Goal: Task Accomplishment & Management: Manage account settings

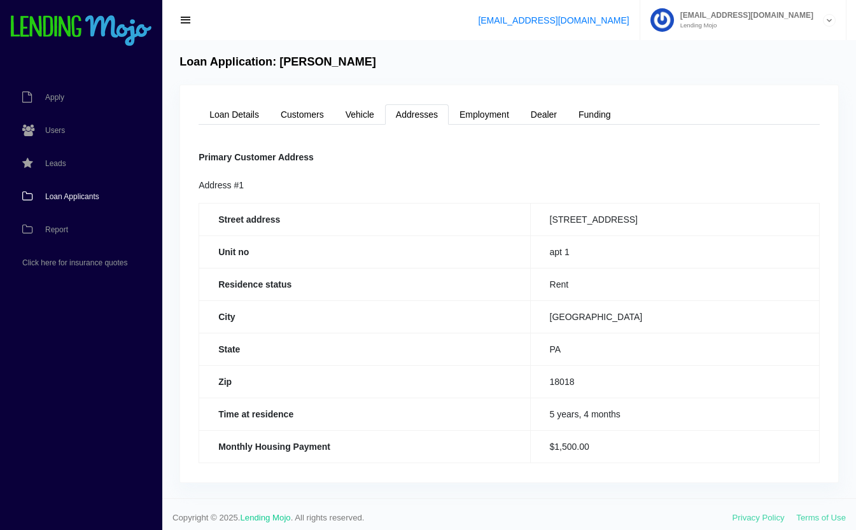
click at [62, 199] on span "Loan Applicants" at bounding box center [72, 197] width 54 height 8
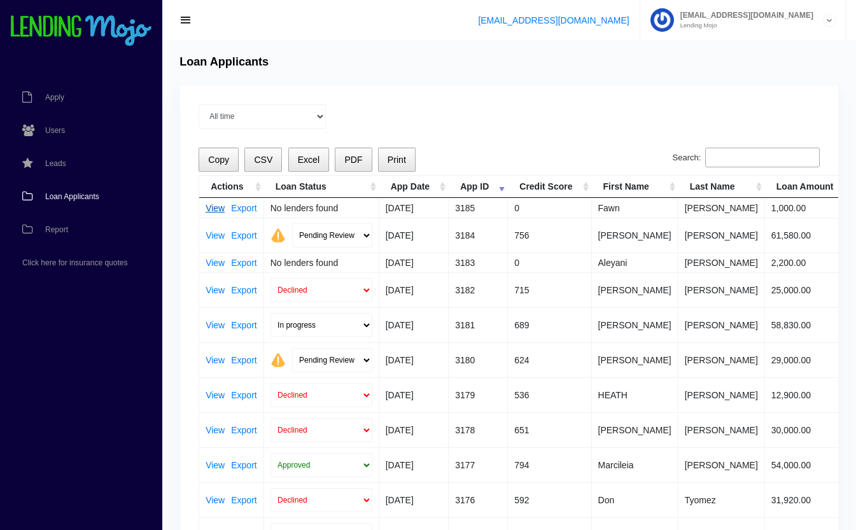
click at [215, 207] on link "View" at bounding box center [215, 208] width 19 height 9
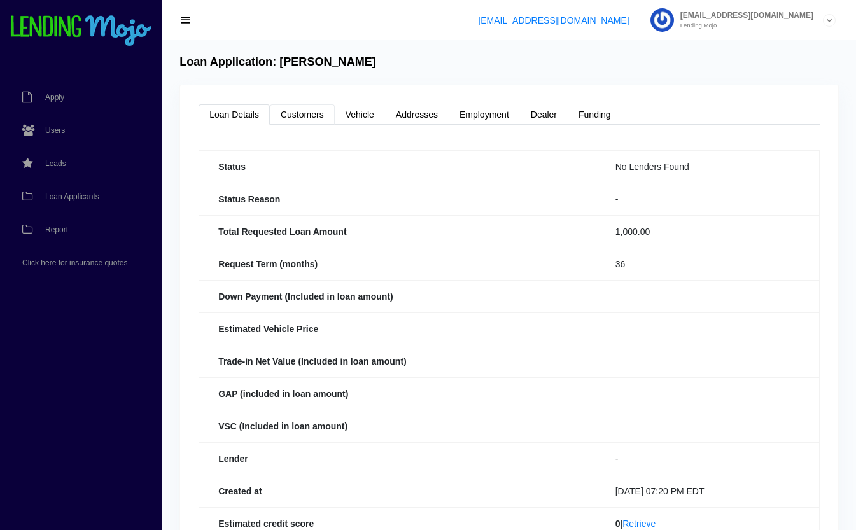
click at [299, 116] on link "Customers" at bounding box center [302, 114] width 65 height 20
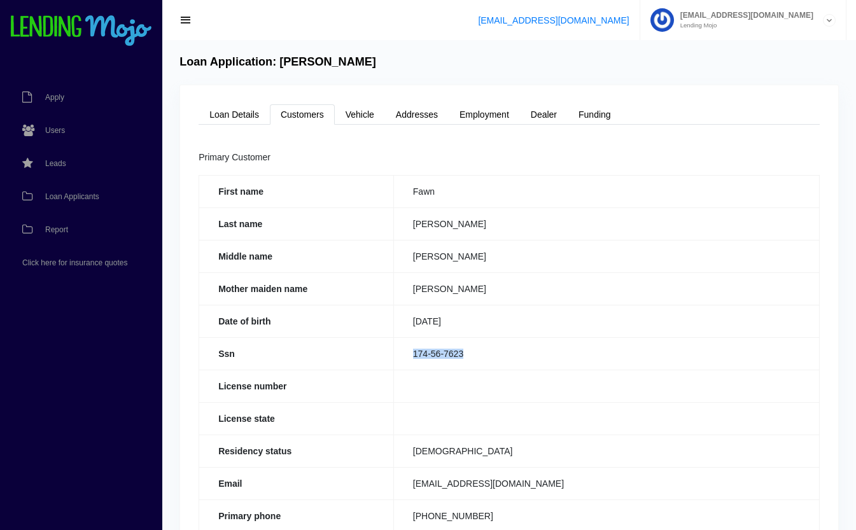
drag, startPoint x: 477, startPoint y: 352, endPoint x: 404, endPoint y: 352, distance: 72.6
click at [404, 352] on td "174-56-7623" at bounding box center [606, 353] width 426 height 32
copy td "174-56-7623"
click at [235, 107] on link "Loan Details" at bounding box center [234, 114] width 71 height 20
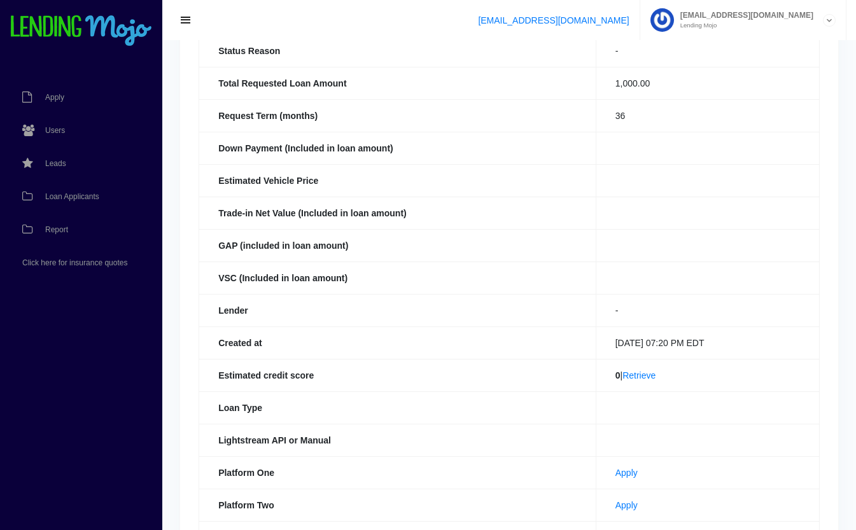
scroll to position [278, 0]
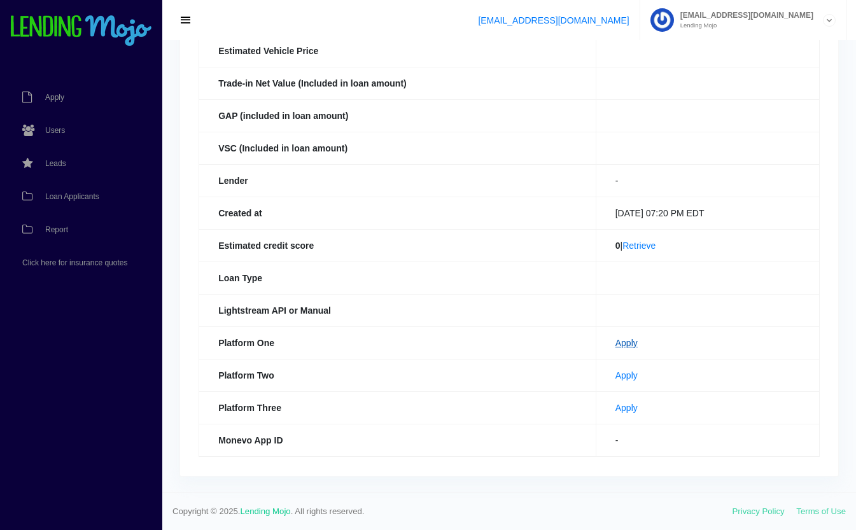
click at [615, 342] on link "Apply" at bounding box center [626, 343] width 22 height 10
click at [613, 369] on td "Apply" at bounding box center [707, 375] width 223 height 32
click at [615, 373] on link "Apply" at bounding box center [626, 375] width 22 height 10
click at [74, 195] on span "Loan Applicants" at bounding box center [72, 197] width 54 height 8
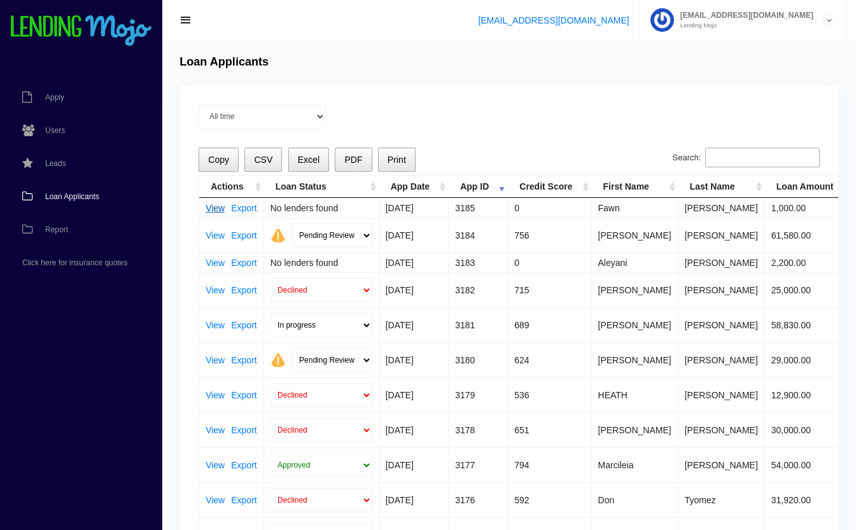
click at [213, 209] on link "View" at bounding box center [215, 208] width 19 height 9
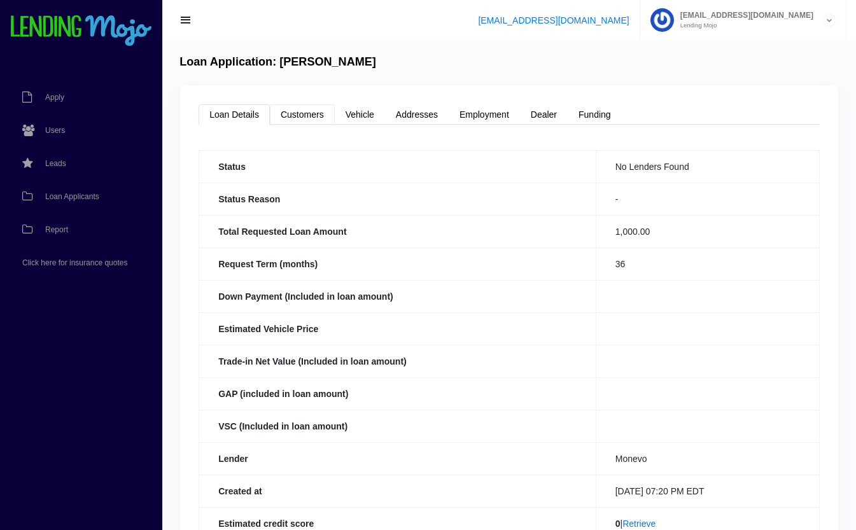
click at [285, 119] on link "Customers" at bounding box center [302, 114] width 65 height 20
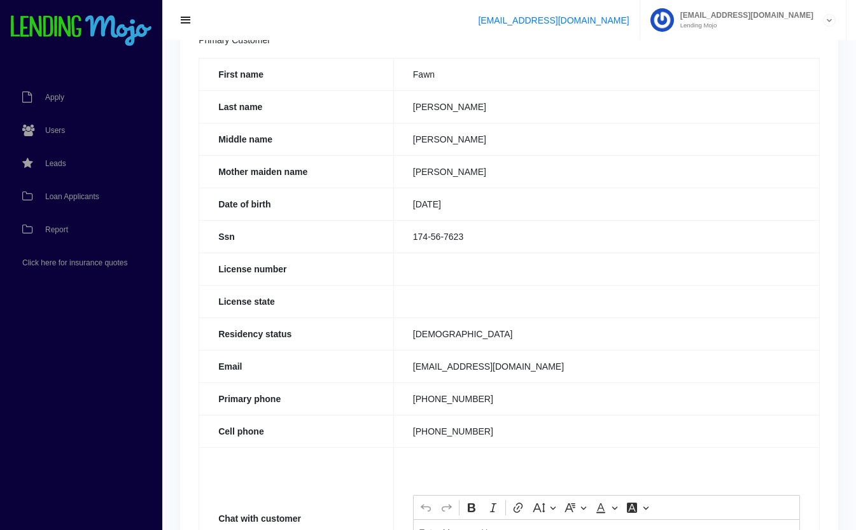
scroll to position [250, 0]
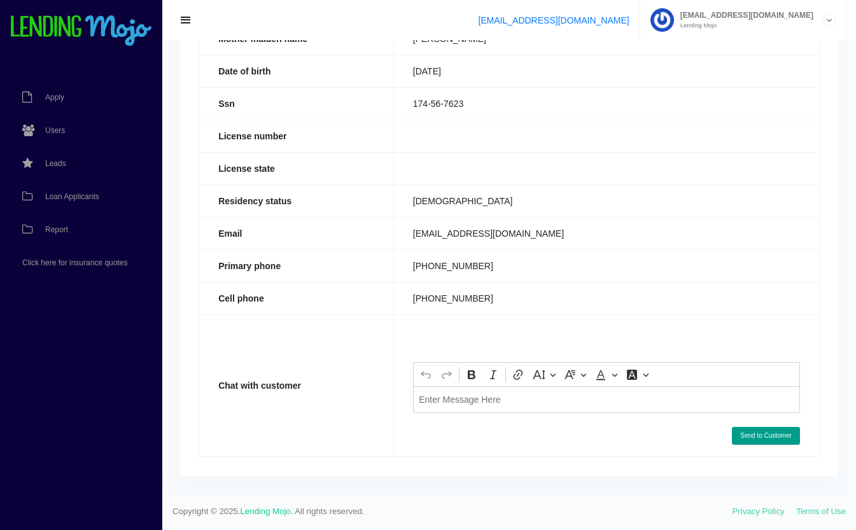
click at [563, 403] on p "Editor editing area: main. Press Alt+0 for help." at bounding box center [606, 399] width 375 height 9
click at [776, 437] on button "Send to Customer" at bounding box center [766, 436] width 68 height 18
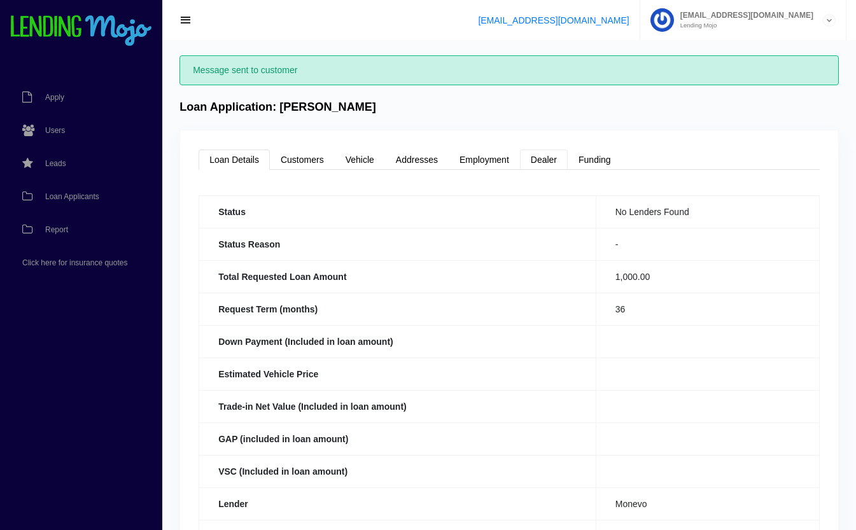
click at [558, 164] on link "Dealer" at bounding box center [544, 160] width 48 height 20
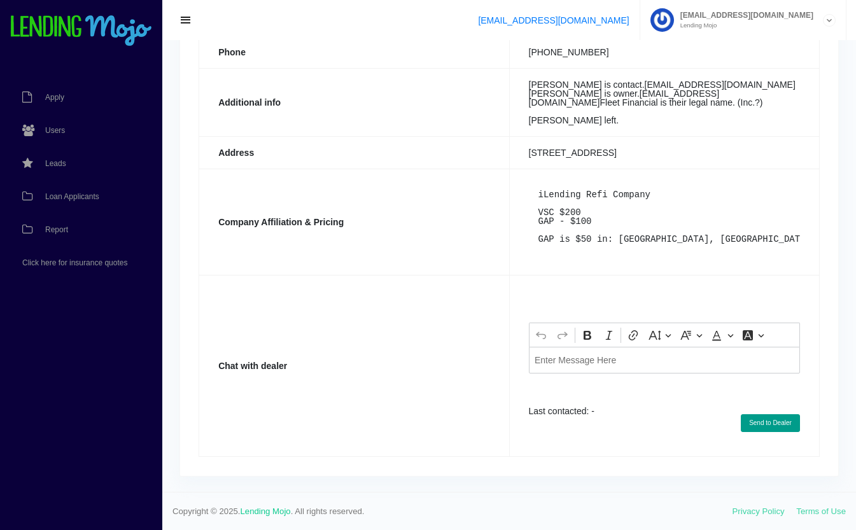
scroll to position [325, 0]
click at [597, 373] on div "Editor editing area: main. Press Alt+0 for help." at bounding box center [664, 360] width 271 height 26
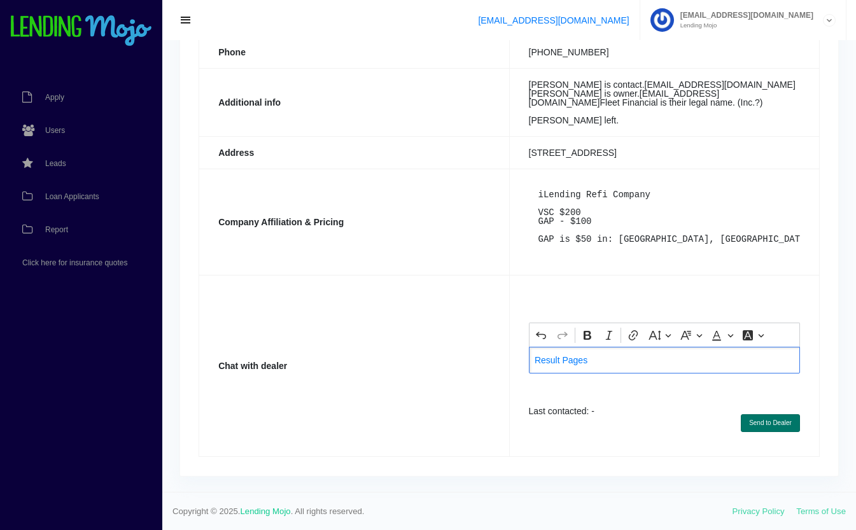
click at [769, 432] on button "Send to Dealer" at bounding box center [770, 423] width 59 height 18
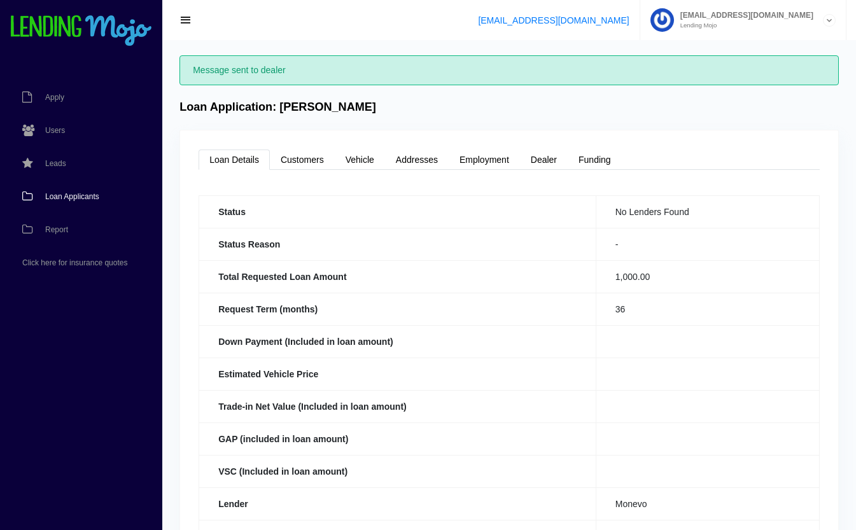
click at [79, 195] on span "Loan Applicants" at bounding box center [72, 197] width 54 height 8
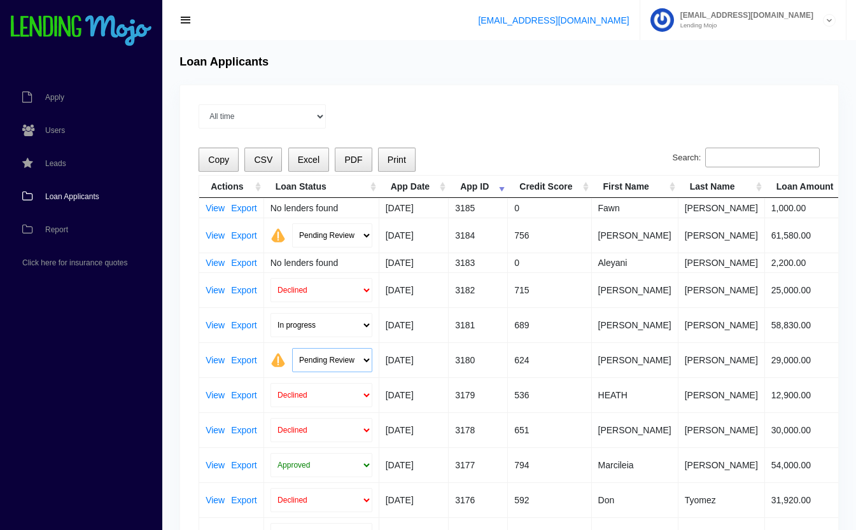
click at [357, 356] on select "Pending Review Approve Decline Unqualified" at bounding box center [332, 360] width 80 height 24
select select "approved"
click at [292, 348] on select "Pending Review Approve Decline Unqualified" at bounding box center [332, 360] width 80 height 24
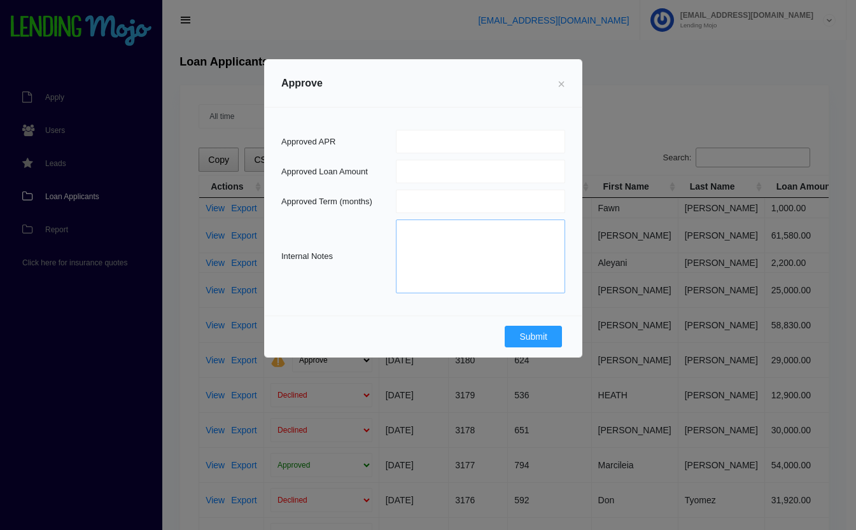
click at [510, 258] on textarea at bounding box center [480, 257] width 169 height 74
type textarea "partial approval."
click at [531, 336] on button "Submit" at bounding box center [533, 337] width 57 height 22
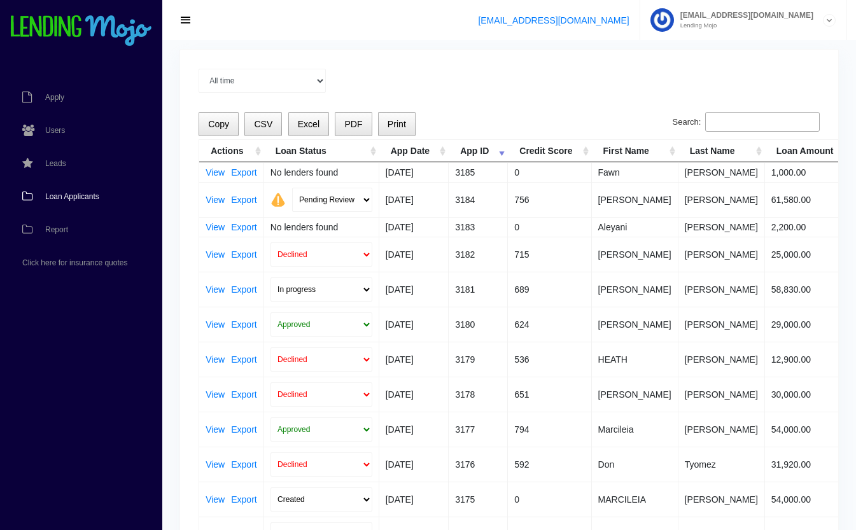
scroll to position [82, 0]
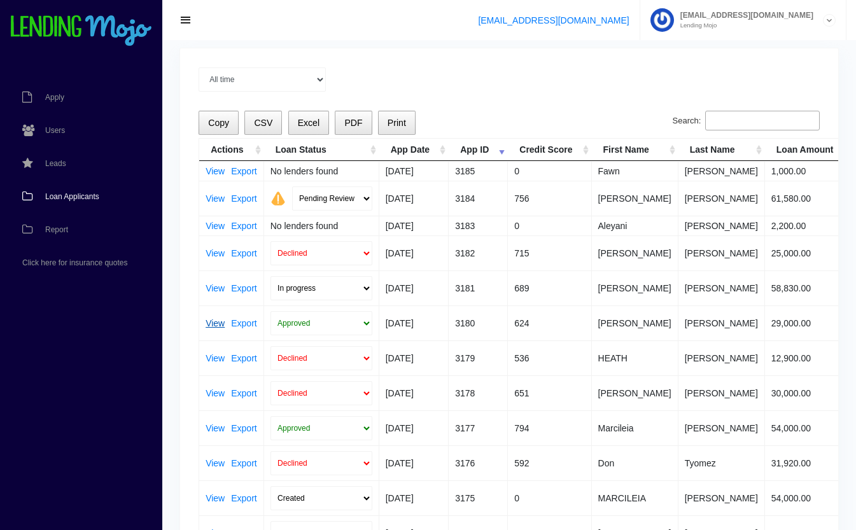
click at [212, 322] on link "View" at bounding box center [215, 323] width 19 height 9
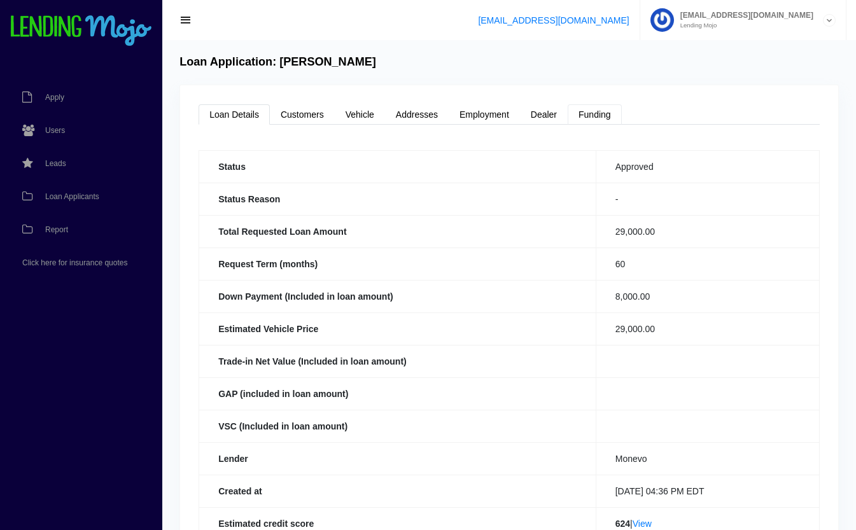
click at [591, 111] on link "Funding" at bounding box center [595, 114] width 54 height 20
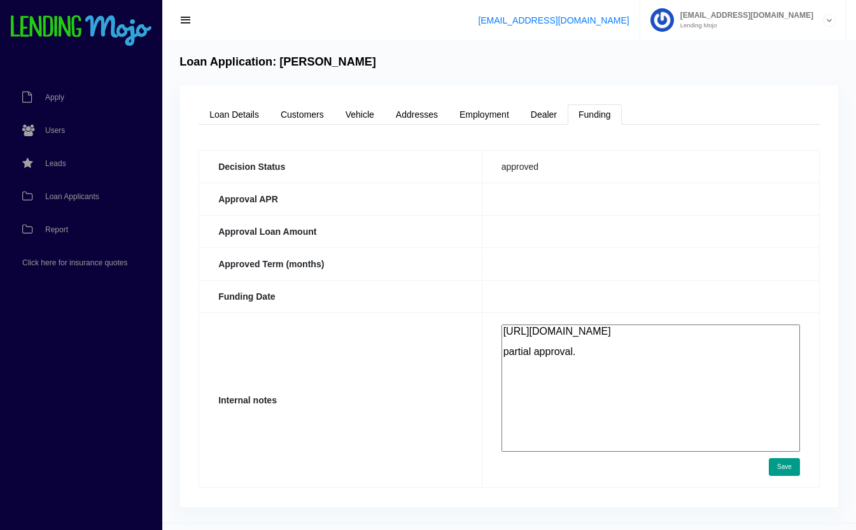
click at [671, 367] on textarea "https://app.monevo.us/result/88d25c615cb43adbb04f1f9cb56f0fc8 partial approval." at bounding box center [651, 388] width 298 height 127
click at [664, 360] on textarea "https://app.monevo.us/result/88d25c615cb43adbb04f1f9cb56f0fc8 partial approval." at bounding box center [651, 388] width 298 height 127
type textarea "[URL][DOMAIN_NAME] partial approval. - 5600$ [PERSON_NAME]."
click at [779, 468] on button "Save" at bounding box center [784, 467] width 31 height 18
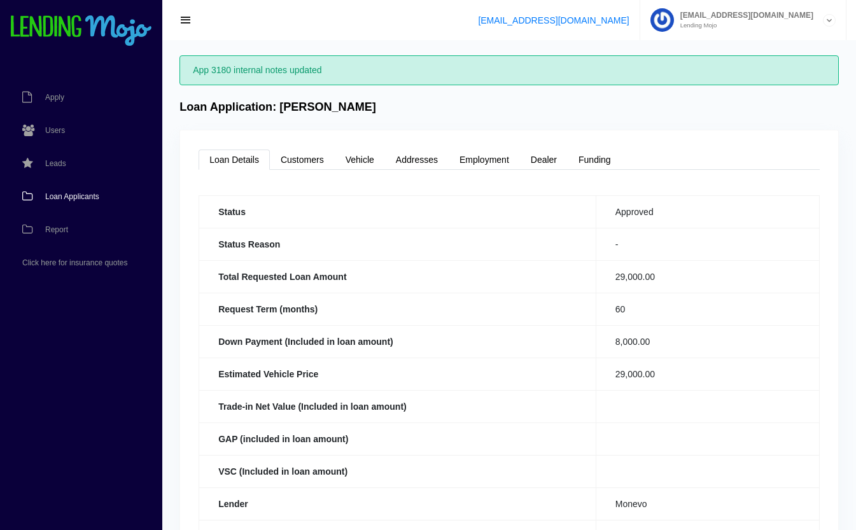
click at [80, 199] on span "Loan Applicants" at bounding box center [72, 197] width 54 height 8
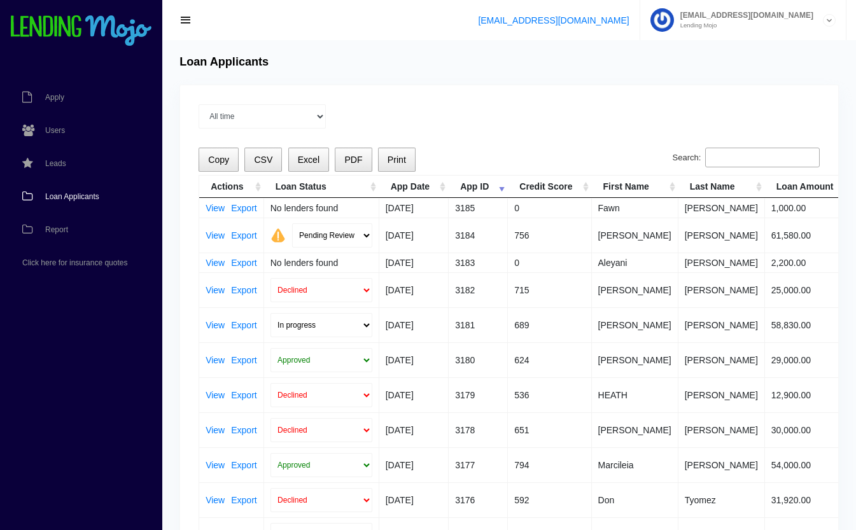
click at [357, 189] on th "Loan Status" at bounding box center [321, 187] width 115 height 22
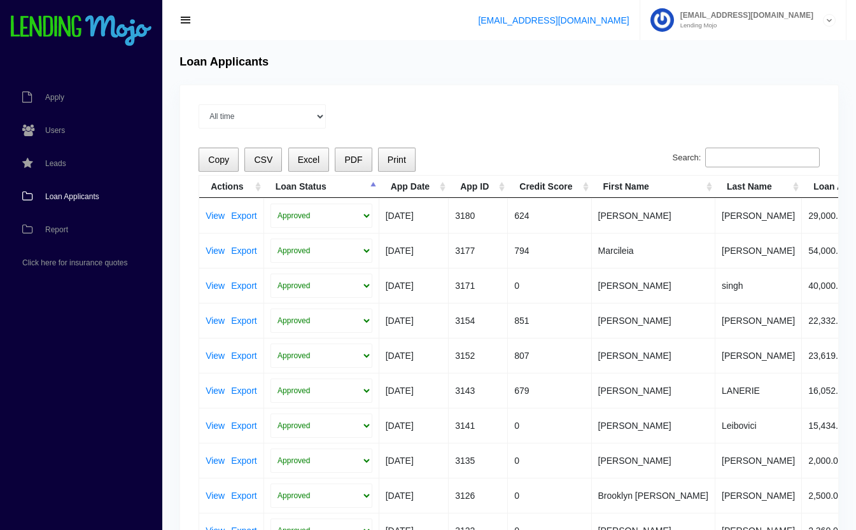
click at [368, 186] on th "Loan Status" at bounding box center [321, 187] width 115 height 22
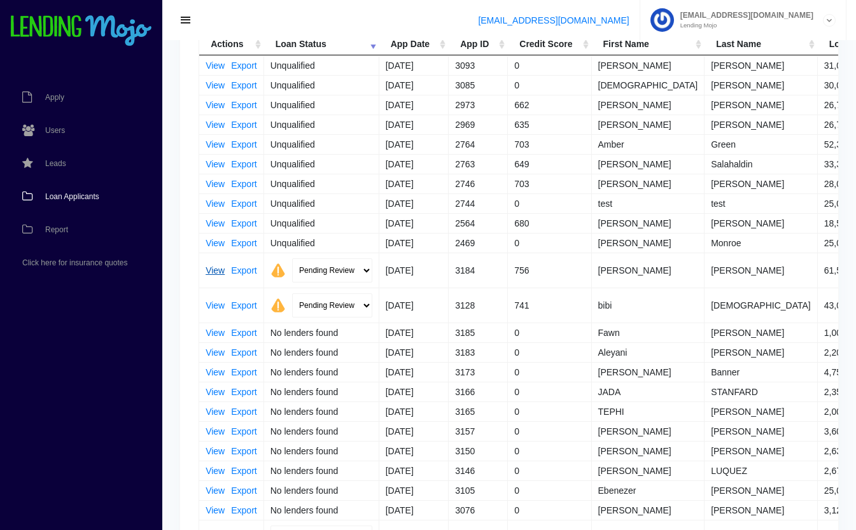
click at [216, 270] on link "View" at bounding box center [215, 270] width 19 height 9
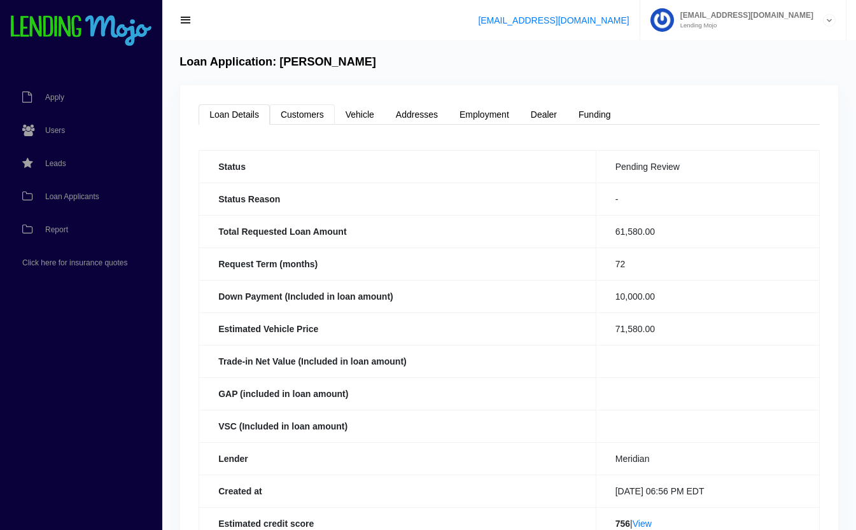
click at [322, 120] on link "Customers" at bounding box center [302, 114] width 65 height 20
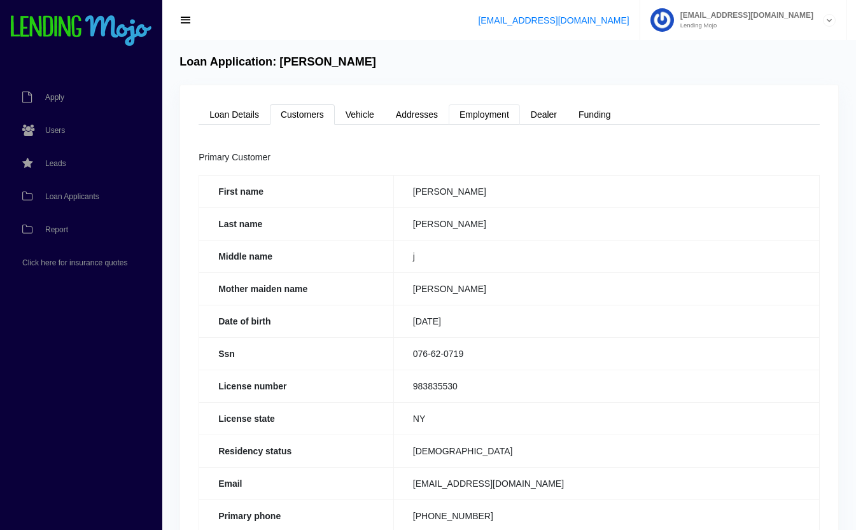
click at [498, 113] on link "Employment" at bounding box center [484, 114] width 71 height 20
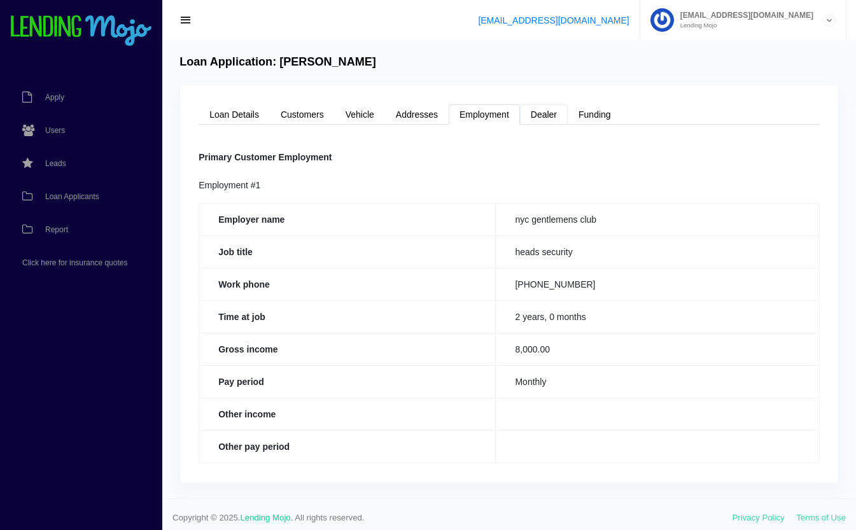
click at [550, 115] on link "Dealer" at bounding box center [544, 114] width 48 height 20
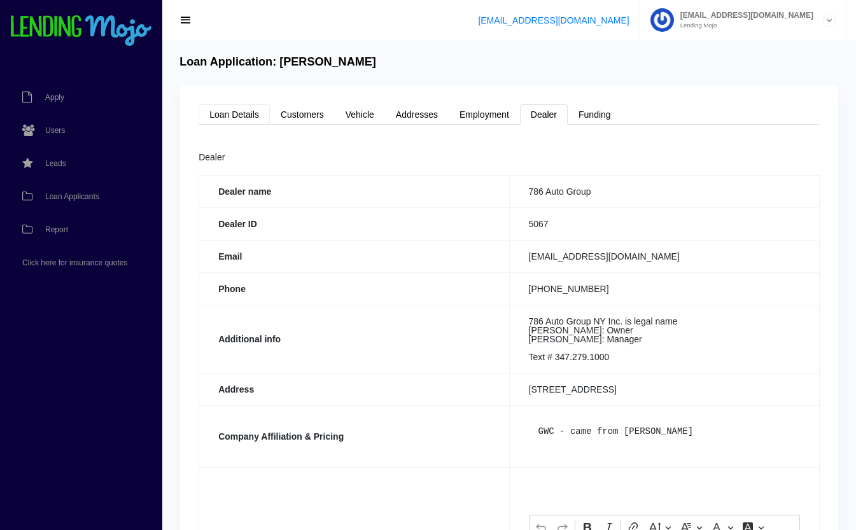
click at [249, 120] on link "Loan Details" at bounding box center [234, 114] width 71 height 20
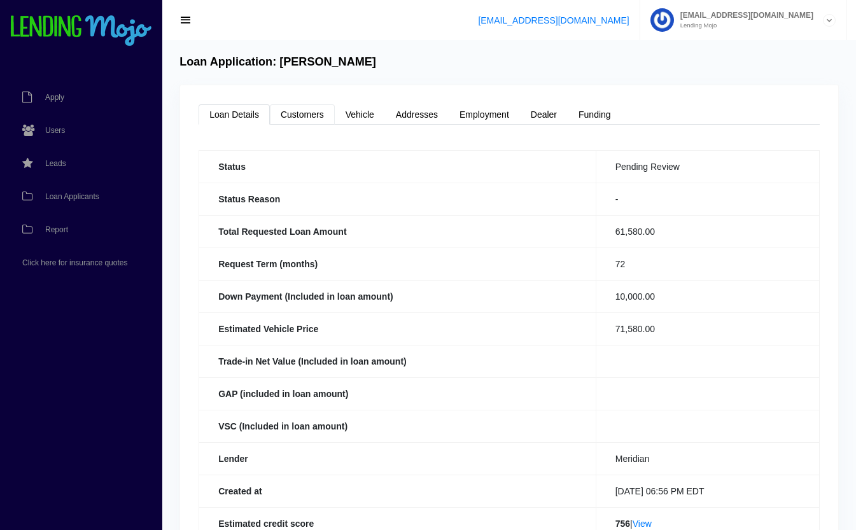
click at [315, 116] on link "Customers" at bounding box center [302, 114] width 65 height 20
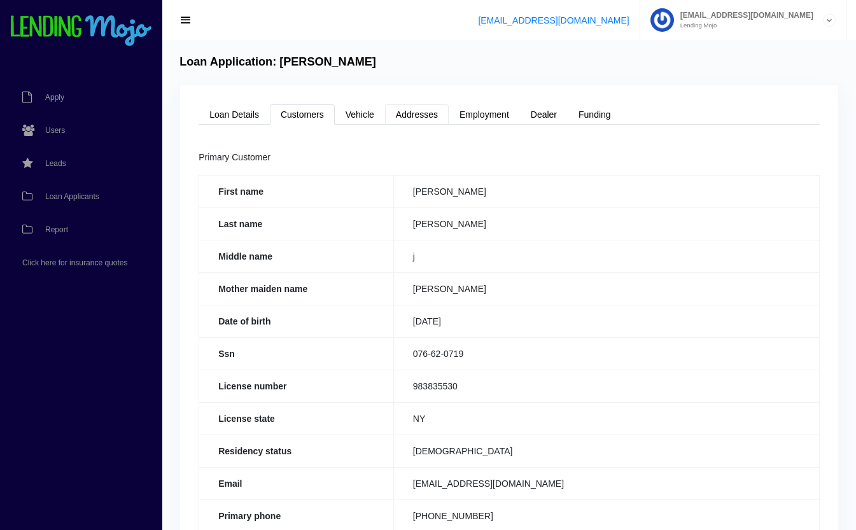
click at [423, 114] on link "Addresses" at bounding box center [417, 114] width 64 height 20
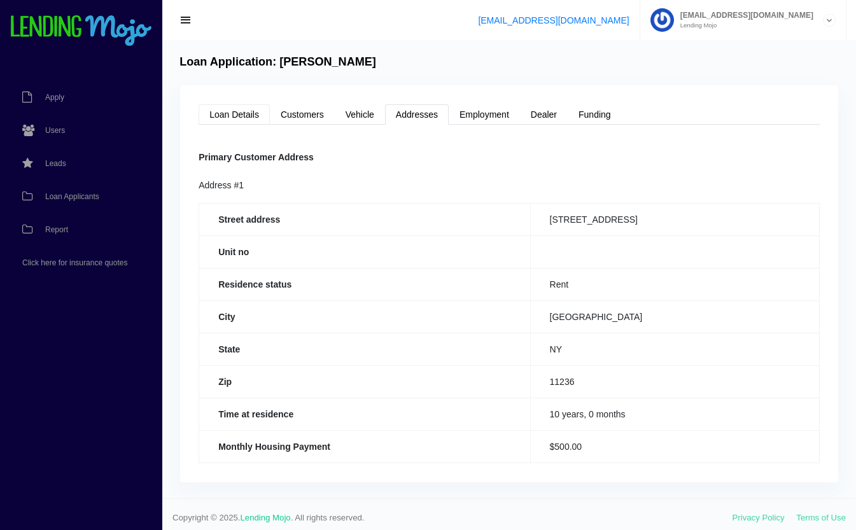
click at [232, 114] on link "Loan Details" at bounding box center [234, 114] width 71 height 20
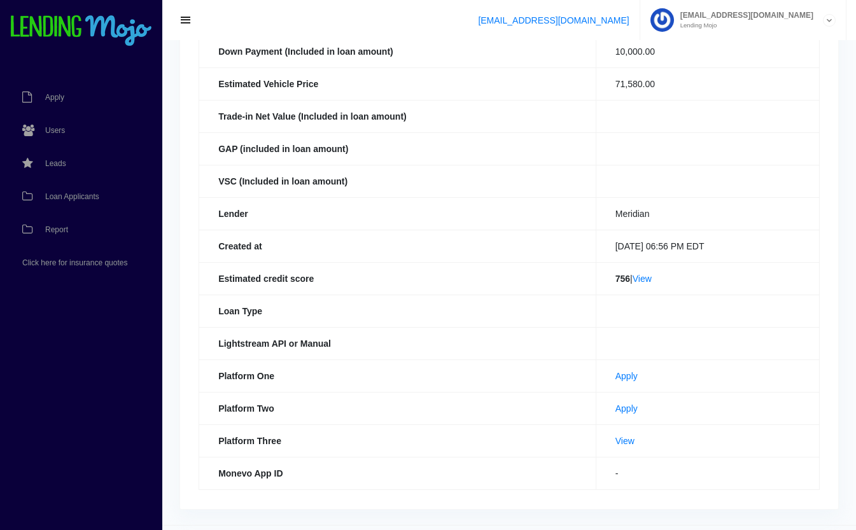
scroll to position [278, 0]
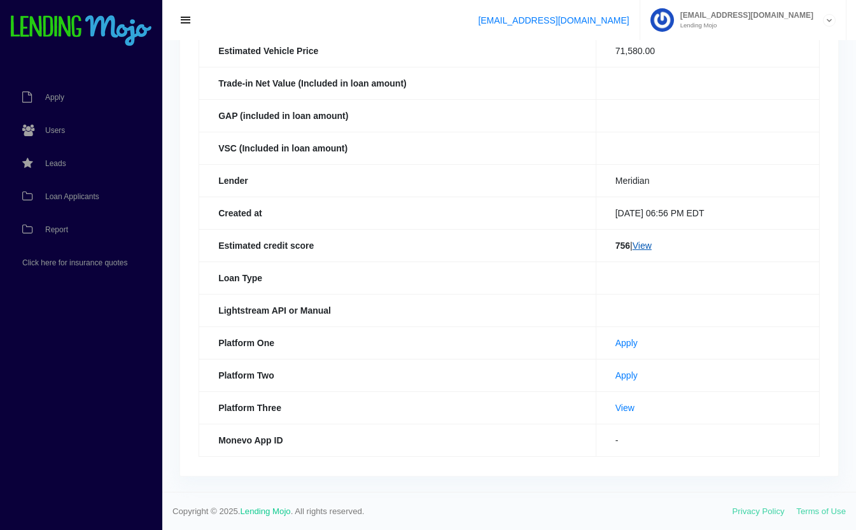
click at [646, 242] on link "View" at bounding box center [642, 246] width 19 height 10
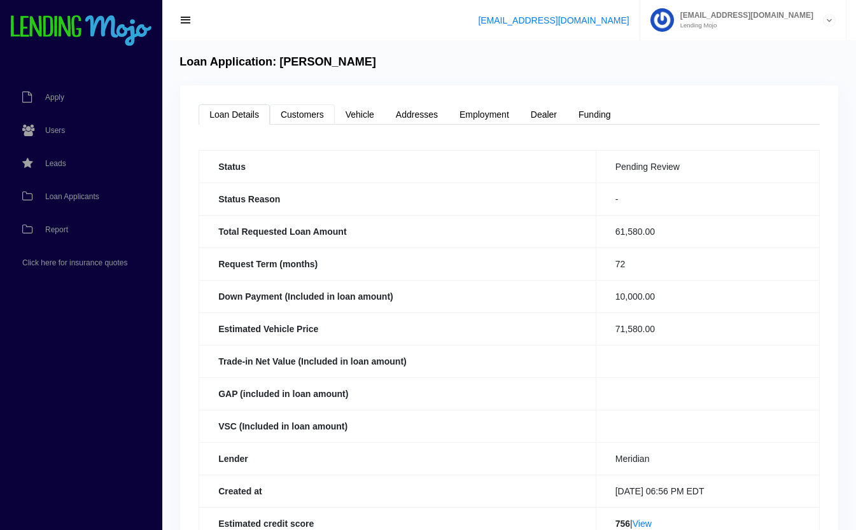
click at [315, 115] on link "Customers" at bounding box center [302, 114] width 65 height 20
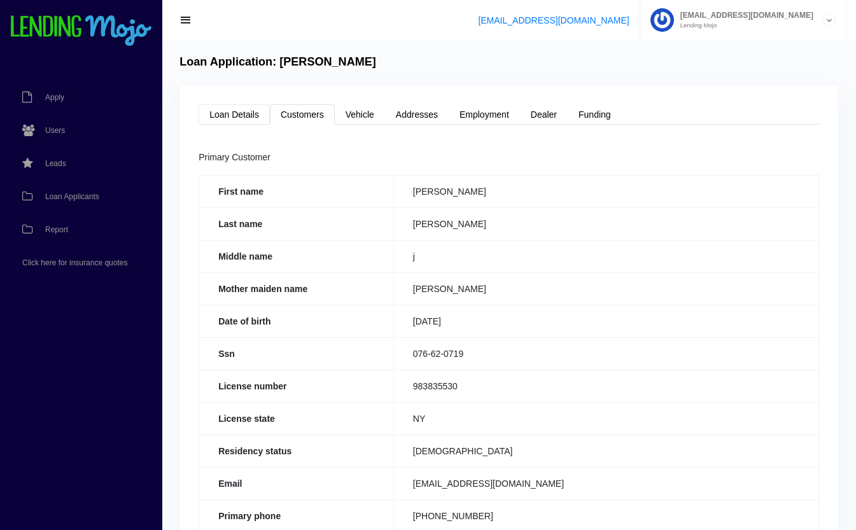
click at [243, 116] on link "Loan Details" at bounding box center [234, 114] width 71 height 20
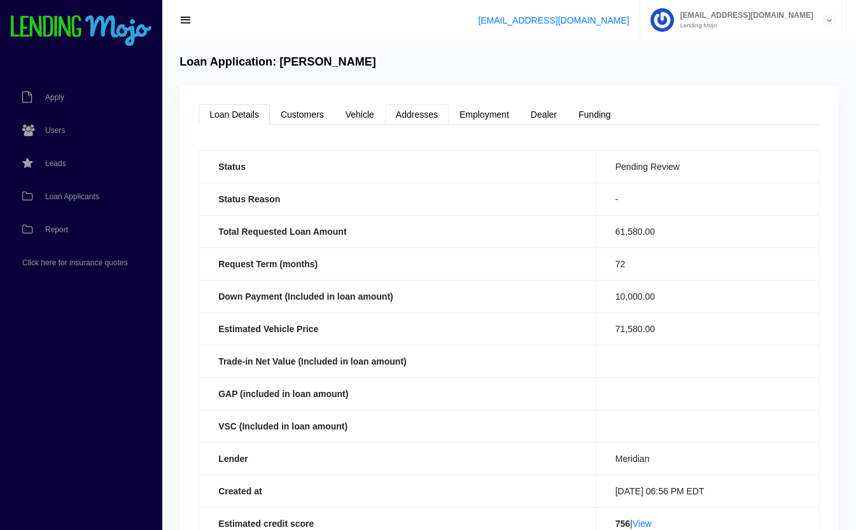
click at [402, 109] on link "Addresses" at bounding box center [417, 114] width 64 height 20
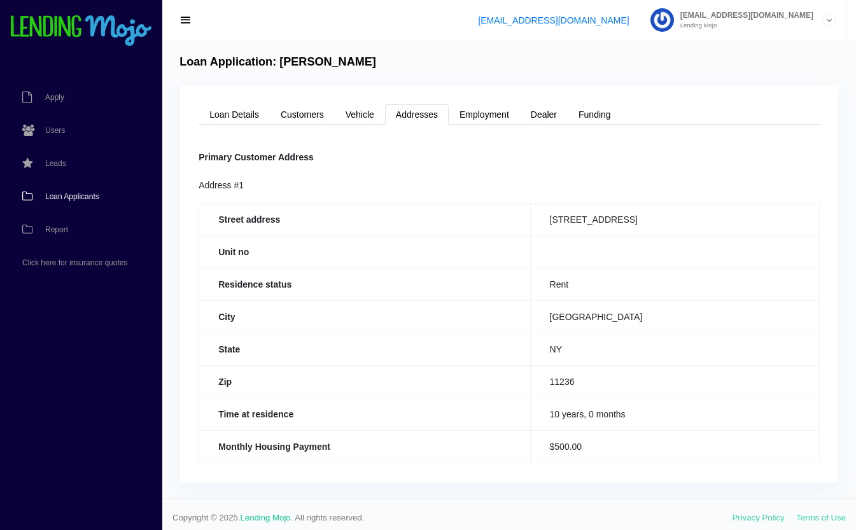
click at [64, 193] on span "Loan Applicants" at bounding box center [72, 197] width 54 height 8
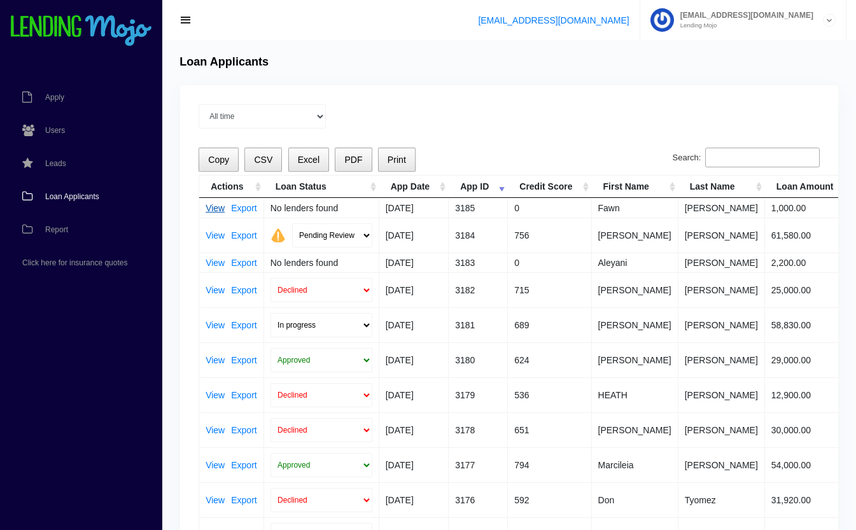
click at [215, 207] on link "View" at bounding box center [215, 208] width 19 height 9
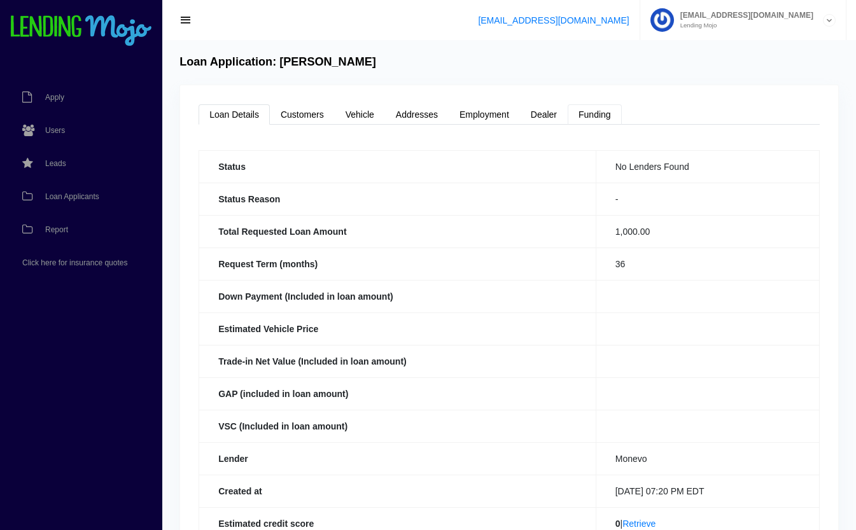
click at [602, 116] on link "Funding" at bounding box center [595, 114] width 54 height 20
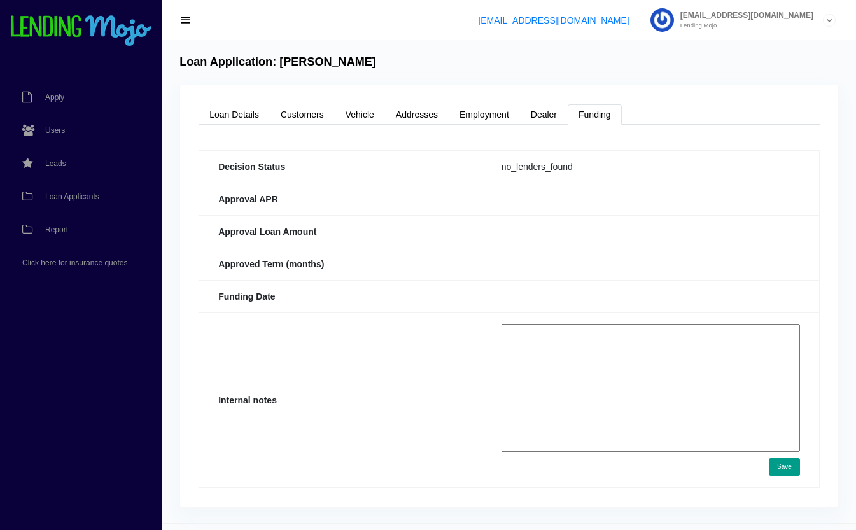
click at [617, 364] on textarea at bounding box center [651, 388] width 298 height 127
paste textarea "https://app.monevo.us/result/8e9d3d10eabd1b15e627605e828d98c0"
type textarea "https://app.monevo.us/result/8e9d3d10eabd1b15e627605e828d98c0 approved."
click at [783, 460] on button "Save" at bounding box center [784, 467] width 31 height 18
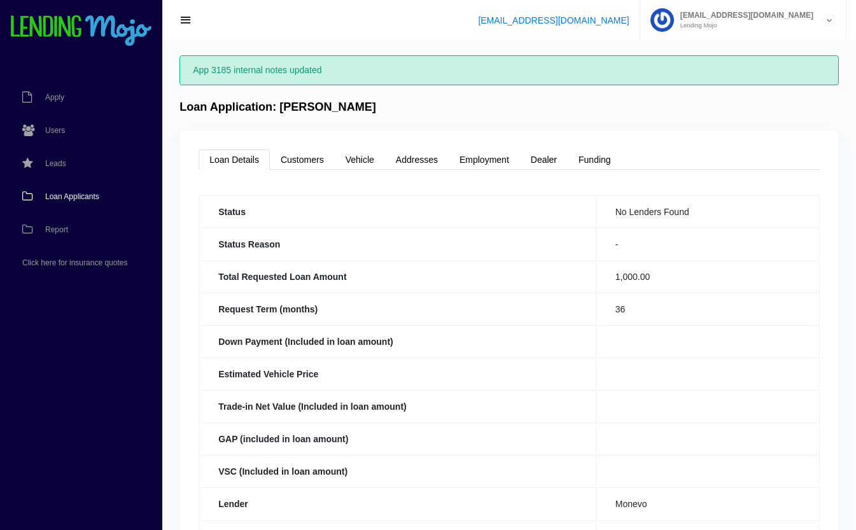
click at [64, 194] on span "Loan Applicants" at bounding box center [72, 197] width 54 height 8
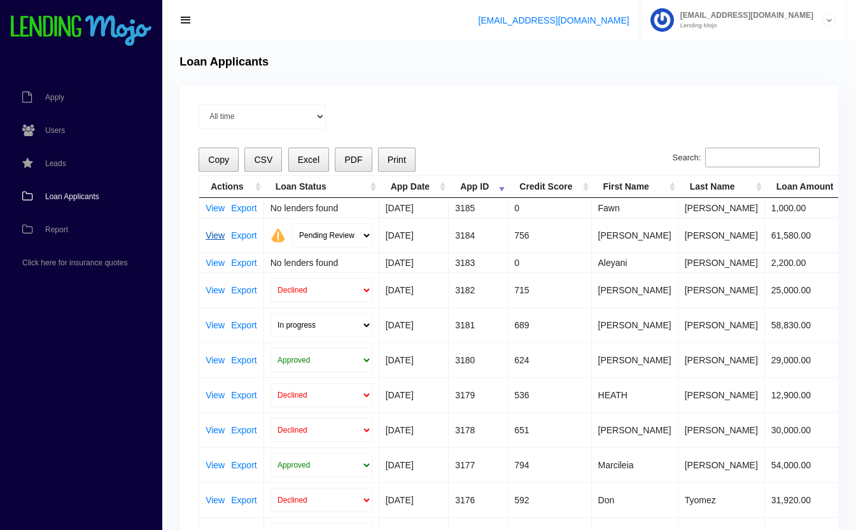
click at [214, 234] on link "View" at bounding box center [215, 235] width 19 height 9
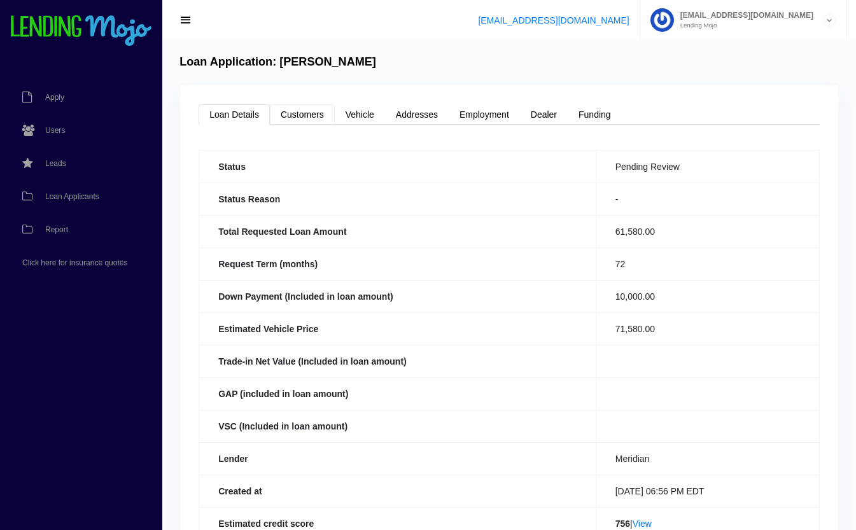
click at [316, 118] on link "Customers" at bounding box center [302, 114] width 65 height 20
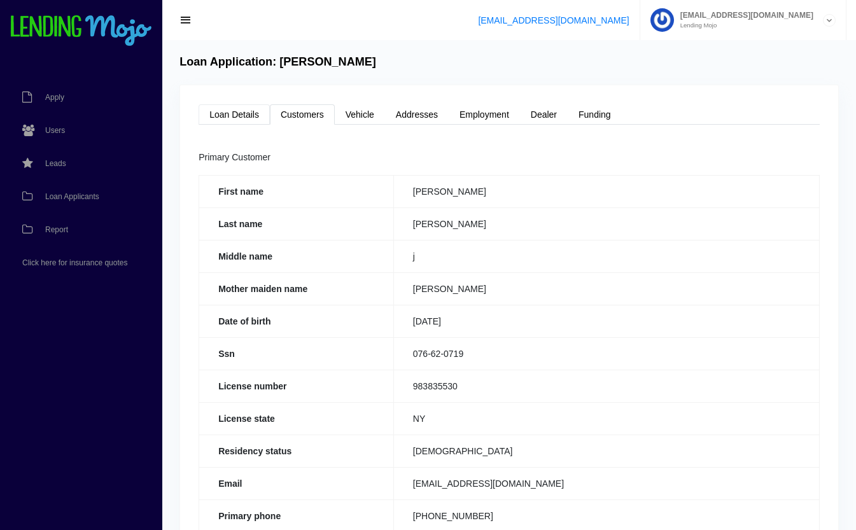
click at [241, 114] on link "Loan Details" at bounding box center [234, 114] width 71 height 20
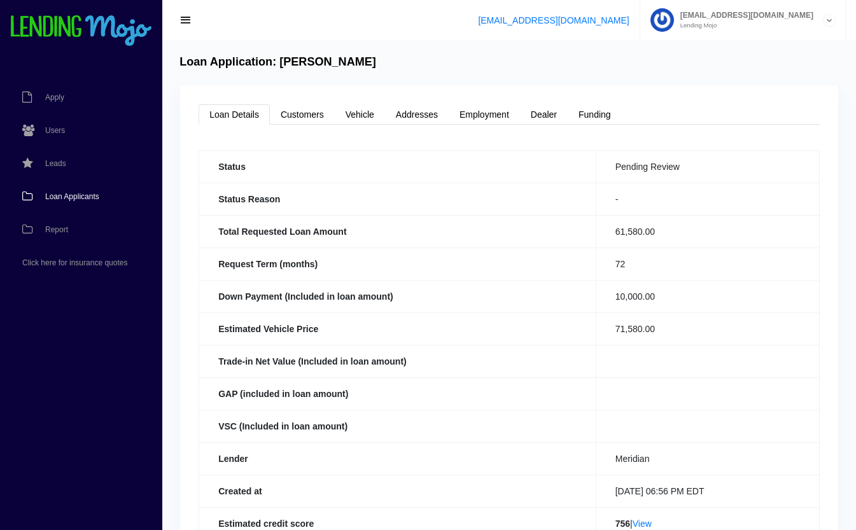
click at [69, 197] on span "Loan Applicants" at bounding box center [72, 197] width 54 height 8
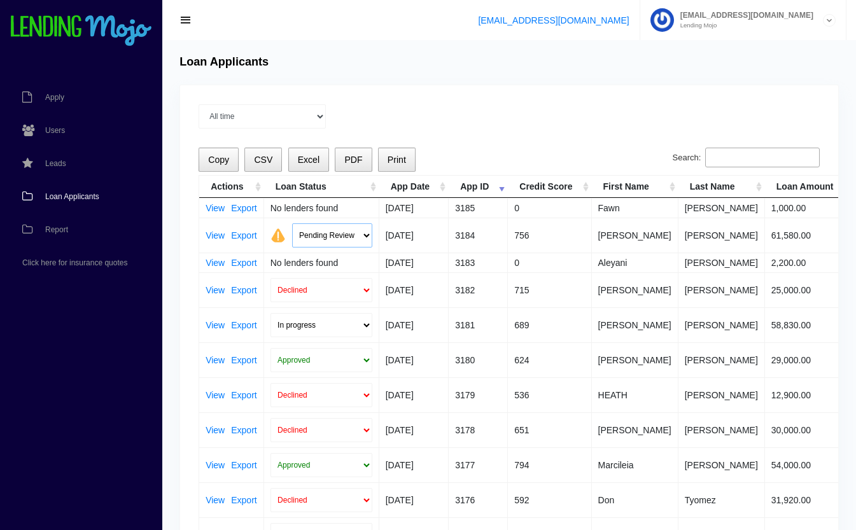
click at [343, 230] on select "Pending Review Approve Decline Unqualified" at bounding box center [332, 235] width 80 height 24
select select "approved"
click at [292, 223] on select "Pending Review Approve Decline Unqualified" at bounding box center [332, 235] width 80 height 24
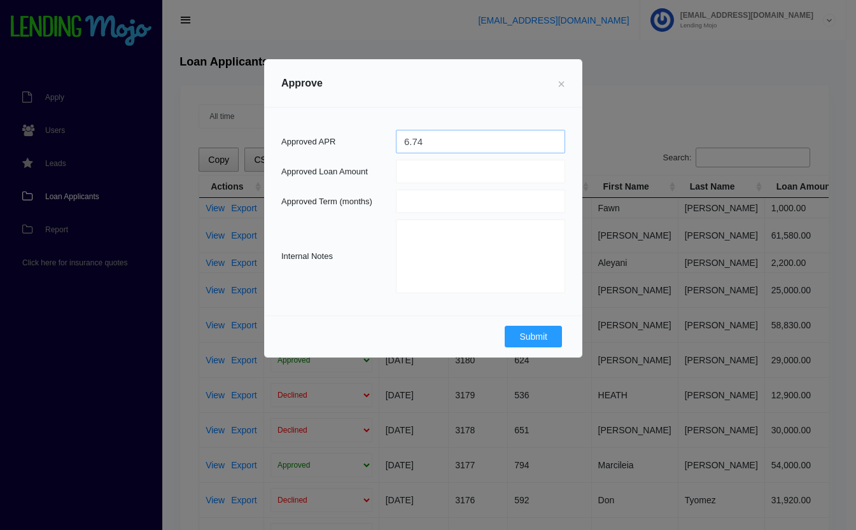
type input "6.74"
click at [481, 201] on input "number" at bounding box center [480, 202] width 169 height 24
type input "72"
click at [469, 171] on input "number" at bounding box center [480, 172] width 169 height 24
type input "61580"
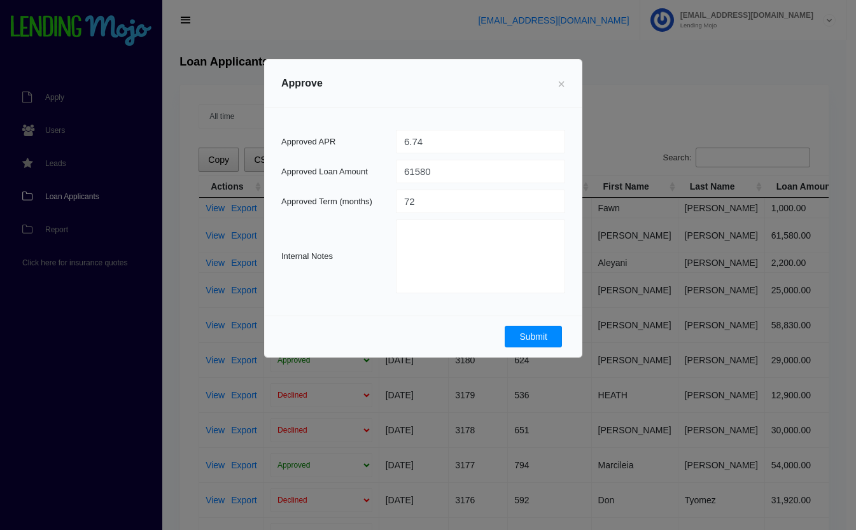
click at [531, 337] on button "Submit" at bounding box center [533, 337] width 57 height 22
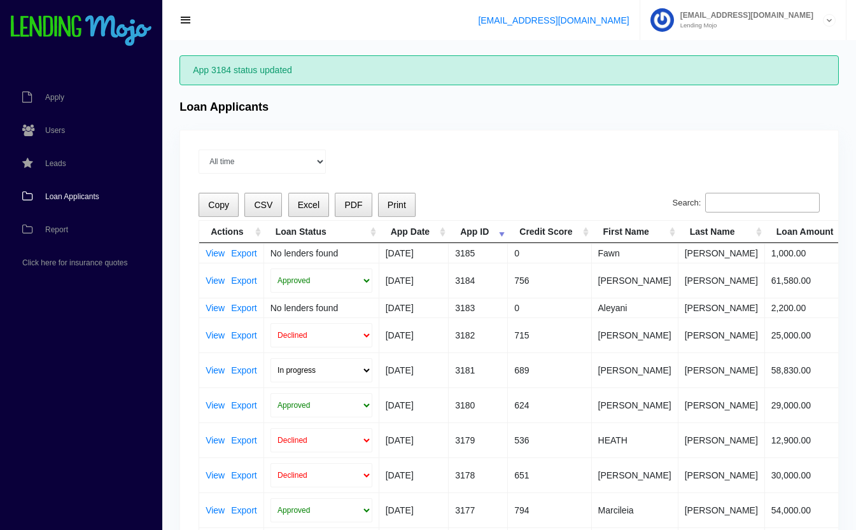
click at [369, 231] on th "Loan Status" at bounding box center [321, 232] width 115 height 22
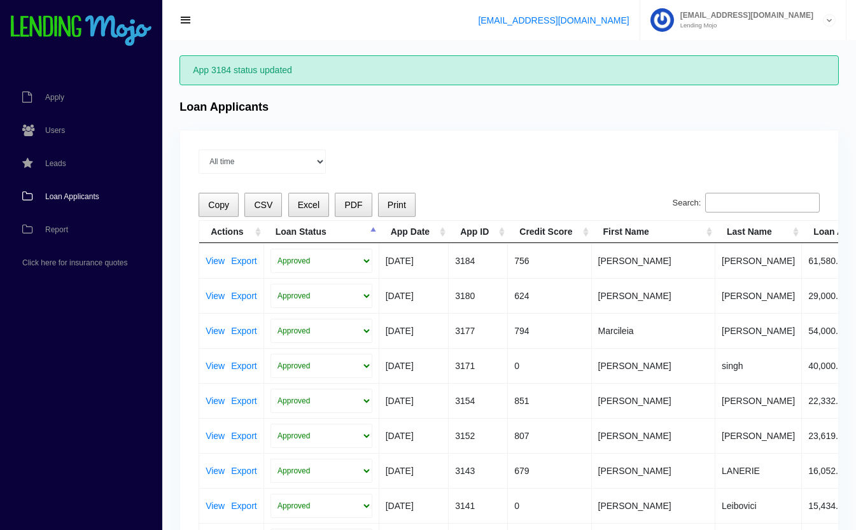
click at [369, 231] on th "Loan Status" at bounding box center [321, 232] width 115 height 22
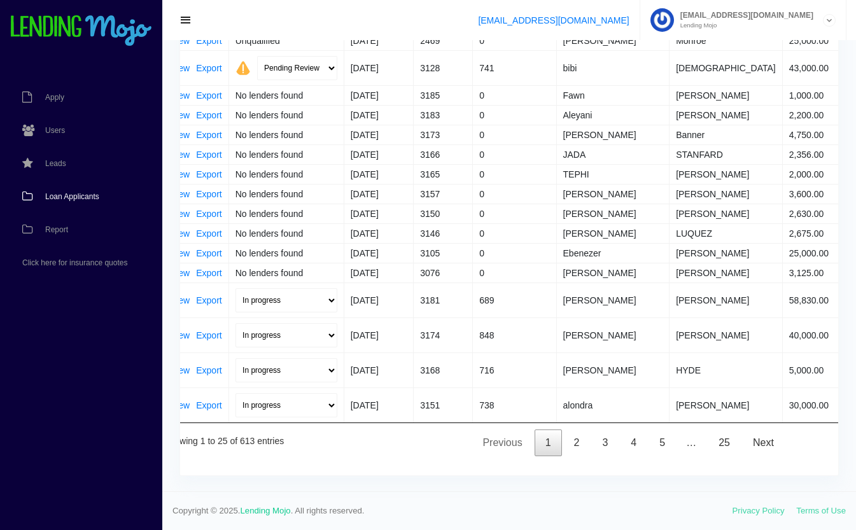
scroll to position [0, 32]
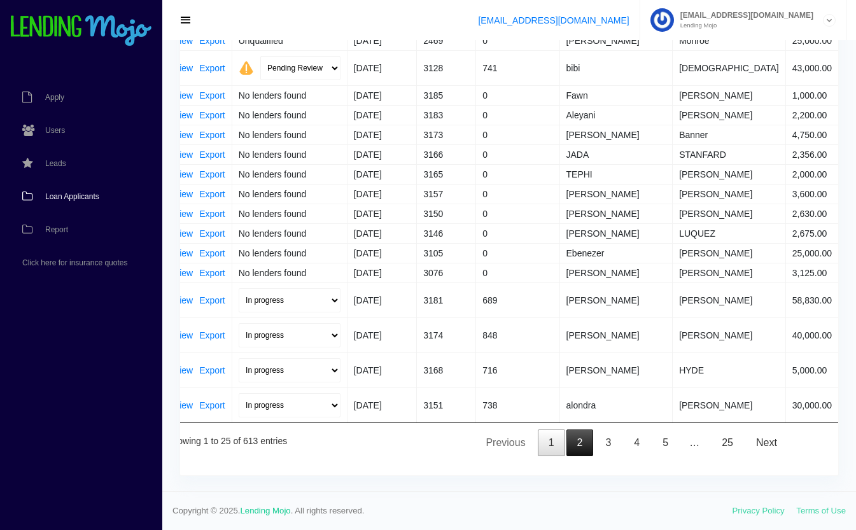
click at [580, 432] on link "2" at bounding box center [579, 443] width 27 height 27
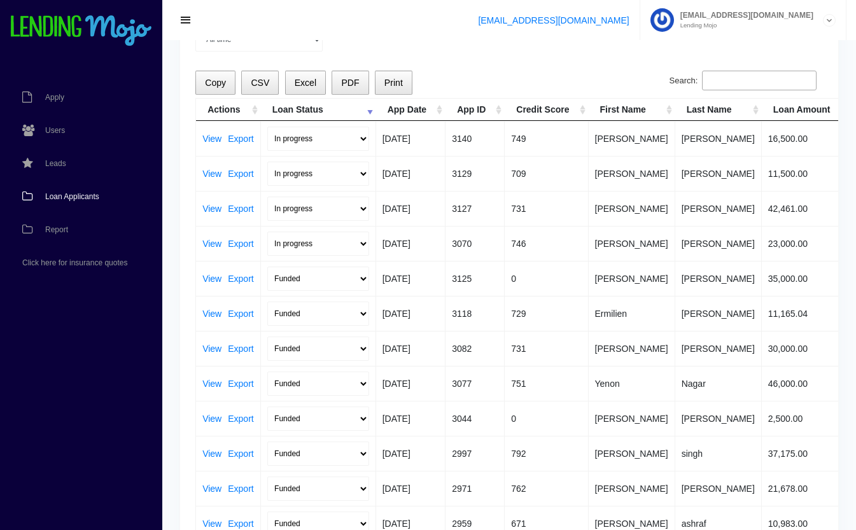
scroll to position [0, 0]
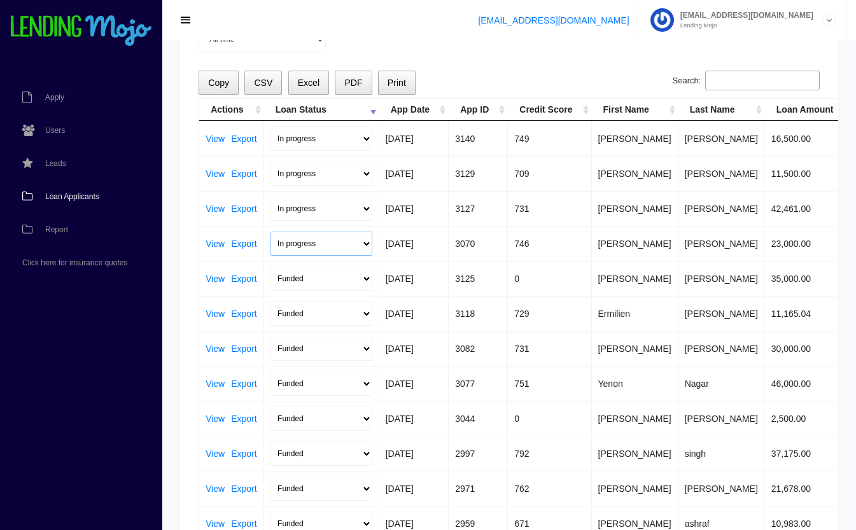
click at [349, 243] on select "In progress Funded Did not fund" at bounding box center [321, 244] width 102 height 24
click at [448, 279] on td "07/30/2025" at bounding box center [413, 278] width 69 height 35
click at [307, 241] on select "In progress Funded Did not fund" at bounding box center [321, 244] width 102 height 24
click at [450, 262] on td "3125" at bounding box center [478, 278] width 59 height 35
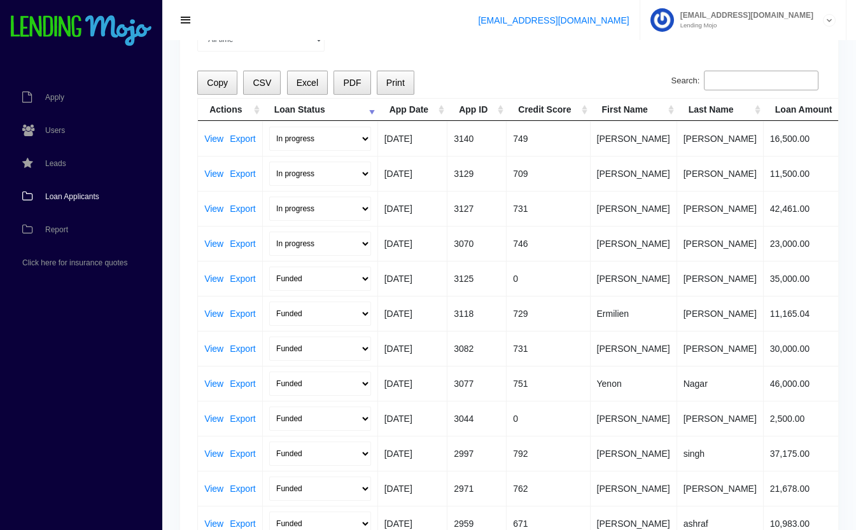
click at [80, 195] on span "Loan Applicants" at bounding box center [72, 197] width 54 height 8
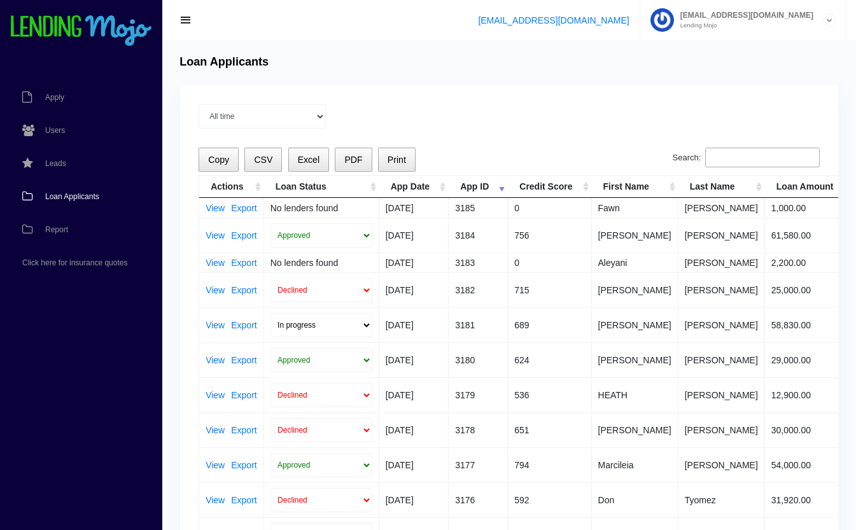
click at [207, 330] on td "View Export" at bounding box center [231, 324] width 65 height 35
click at [209, 323] on link "View" at bounding box center [215, 325] width 19 height 9
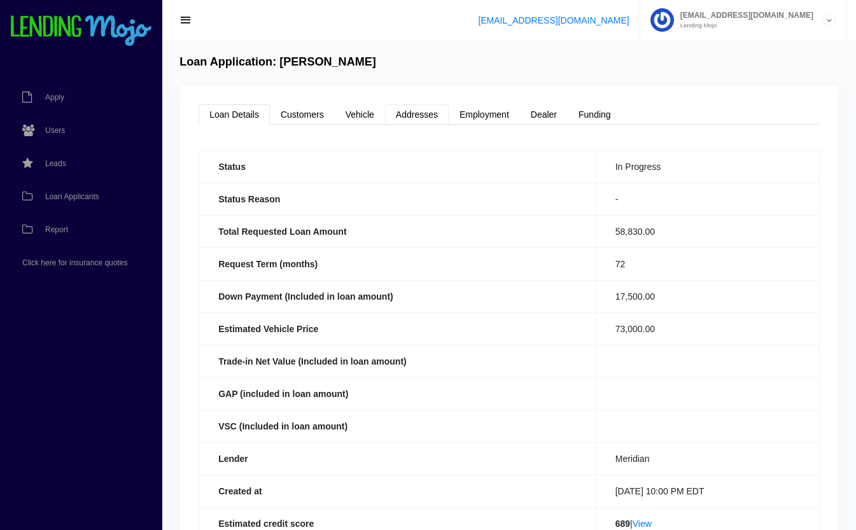
click at [428, 112] on link "Addresses" at bounding box center [417, 114] width 64 height 20
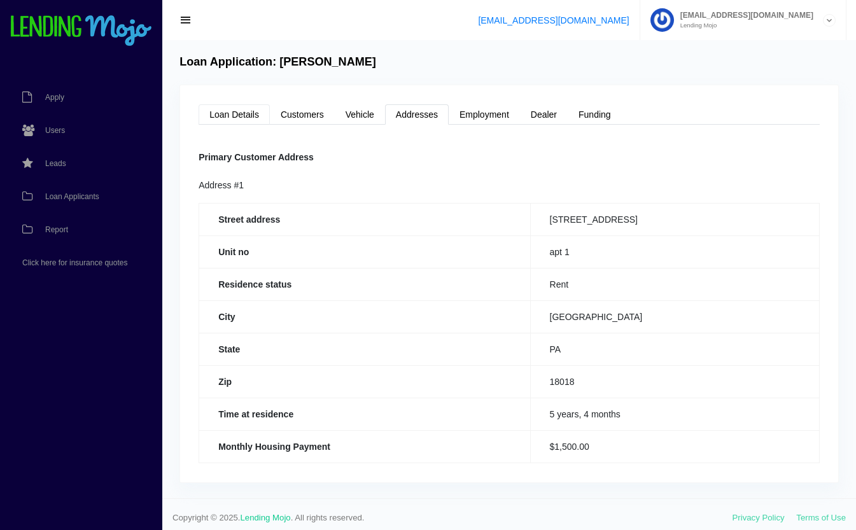
click at [252, 114] on link "Loan Details" at bounding box center [234, 114] width 71 height 20
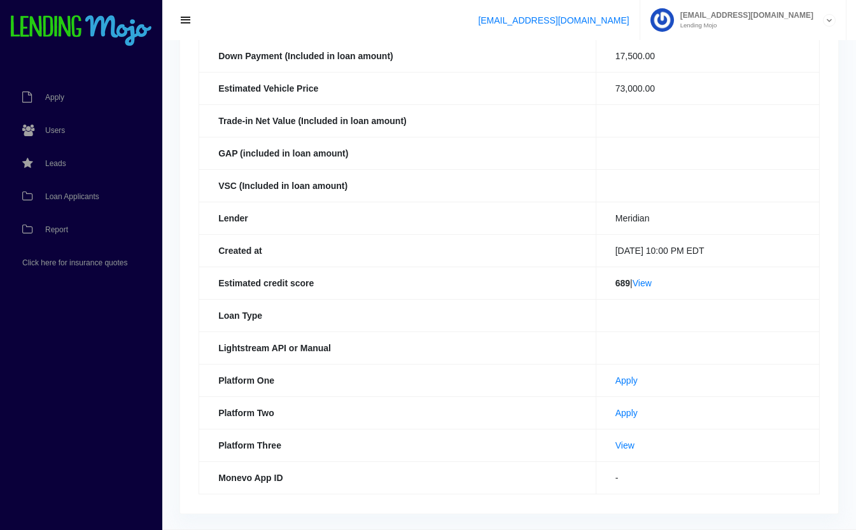
scroll to position [278, 0]
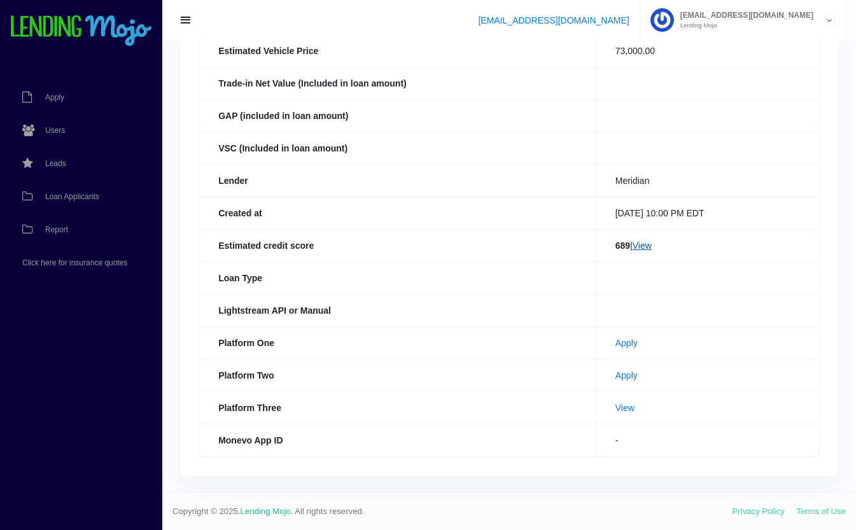
click at [644, 245] on link "View" at bounding box center [642, 246] width 19 height 10
click at [71, 199] on span "Loan Applicants" at bounding box center [72, 197] width 54 height 8
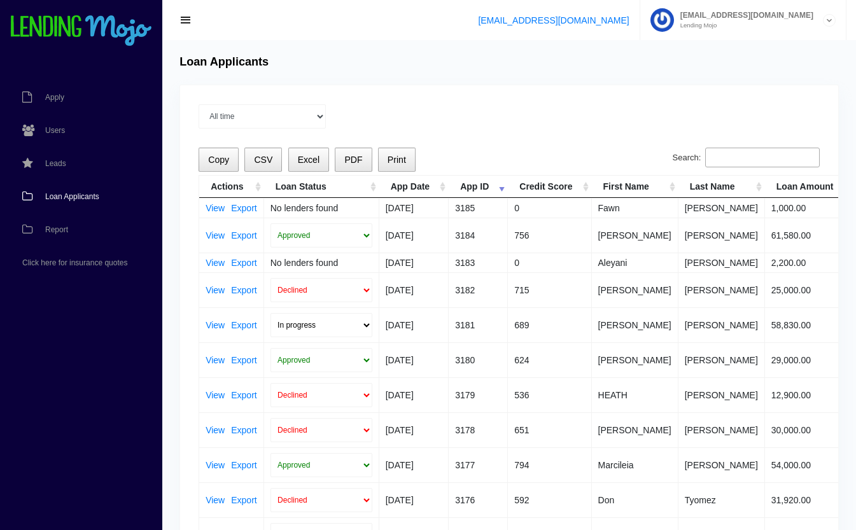
click at [741, 158] on input "Search:" at bounding box center [762, 158] width 115 height 20
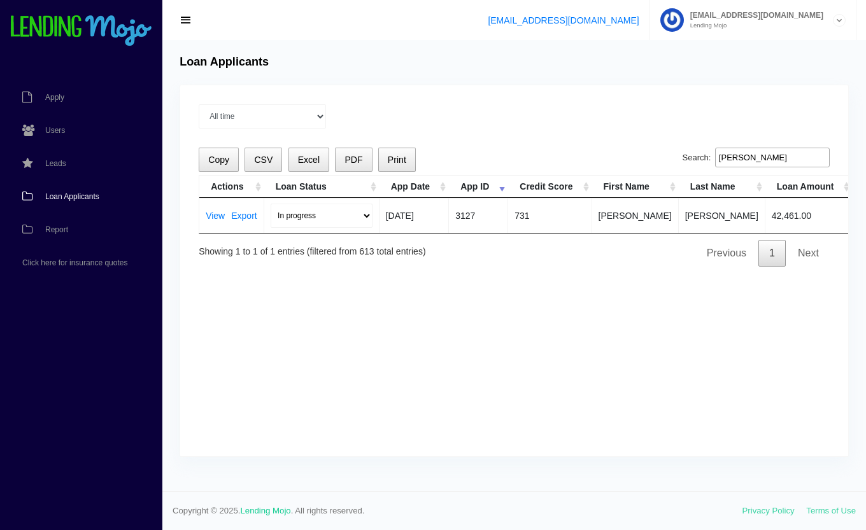
type input "dawn"
click at [213, 218] on link "View" at bounding box center [215, 215] width 19 height 9
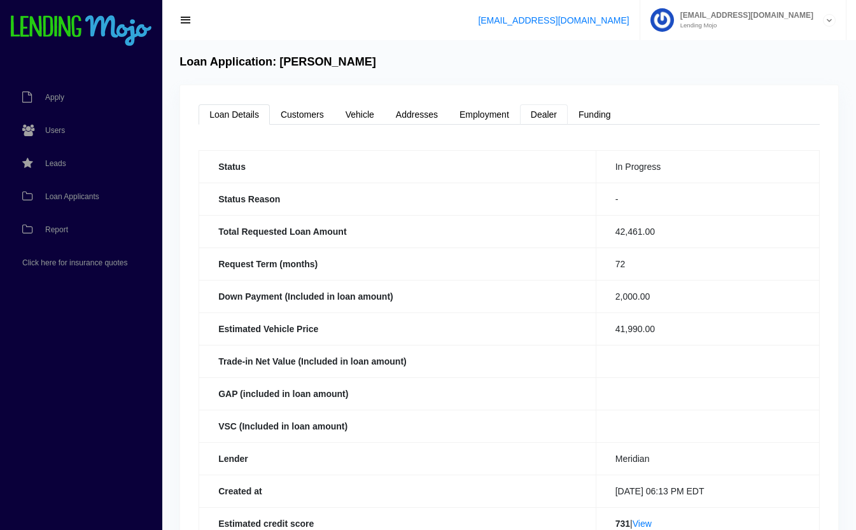
click at [548, 118] on link "Dealer" at bounding box center [544, 114] width 48 height 20
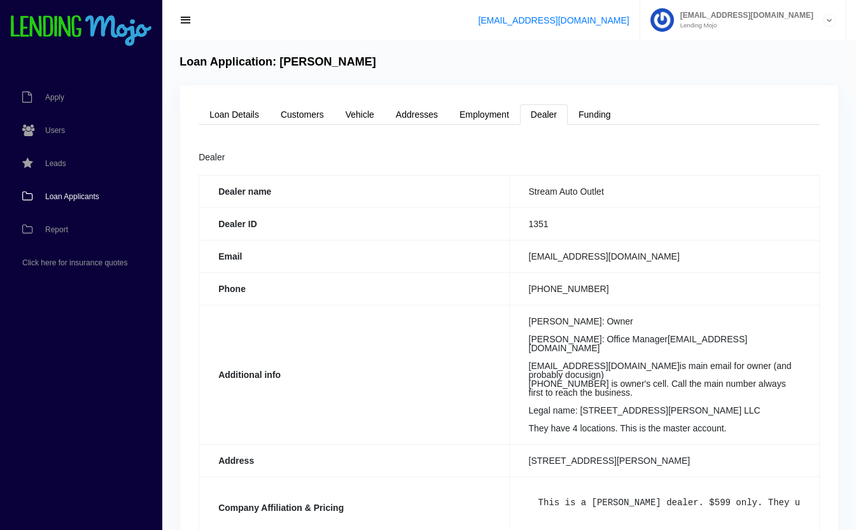
click at [70, 193] on span "Loan Applicants" at bounding box center [72, 197] width 54 height 8
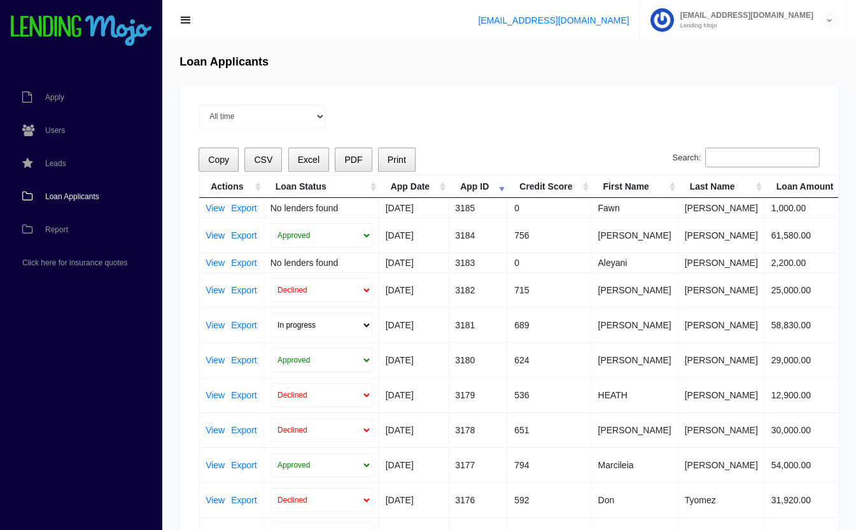
click at [729, 150] on input "Search:" at bounding box center [762, 158] width 115 height 20
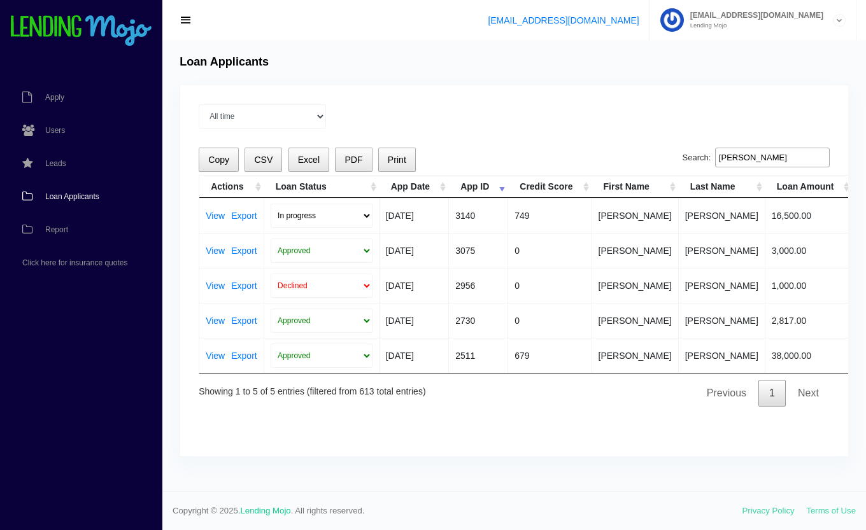
type input "[PERSON_NAME]"
click at [296, 207] on select "In progress Funded Did not fund" at bounding box center [321, 216] width 102 height 24
select select "did_not_fund"
click at [270, 204] on select "In progress Funded Did not fund" at bounding box center [321, 216] width 102 height 24
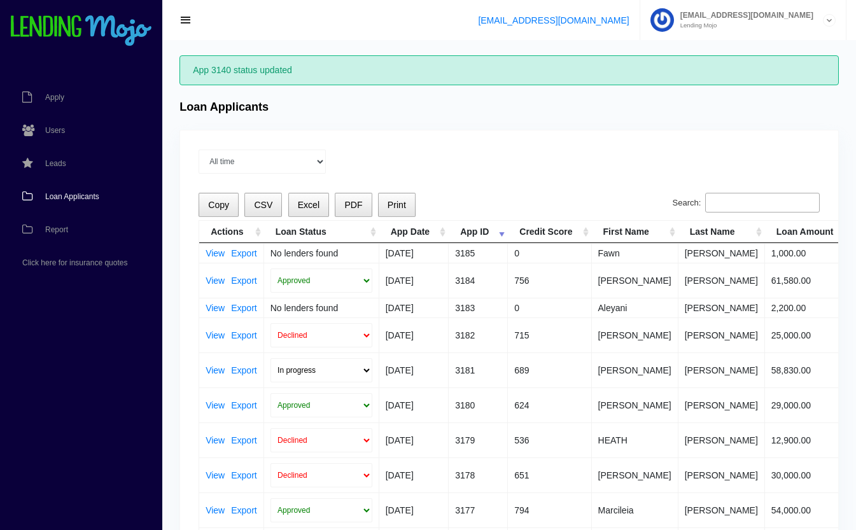
click at [62, 196] on span "Loan Applicants" at bounding box center [72, 197] width 54 height 8
